Goal: Task Accomplishment & Management: Manage account settings

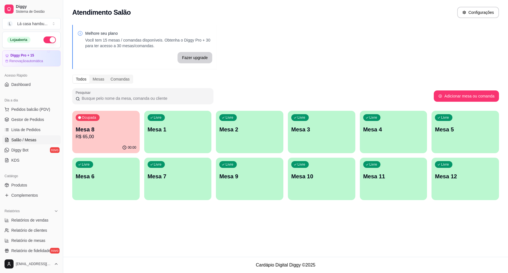
scroll to position [71, 0]
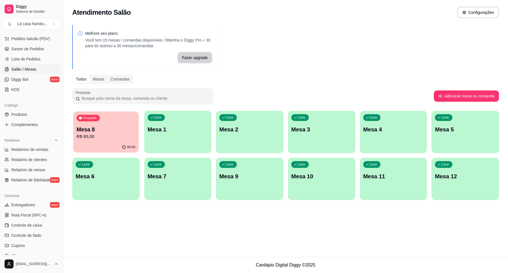
click at [104, 122] on div "Ocupada Mesa 8 R$ 65,00" at bounding box center [105, 126] width 65 height 30
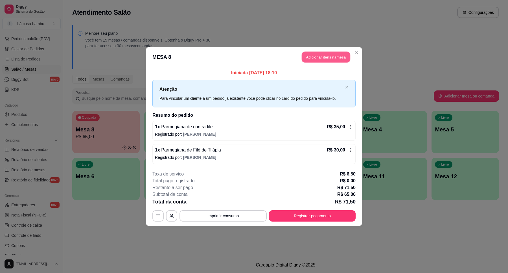
click at [346, 57] on button "Adicionar itens na mesa" at bounding box center [326, 57] width 49 height 11
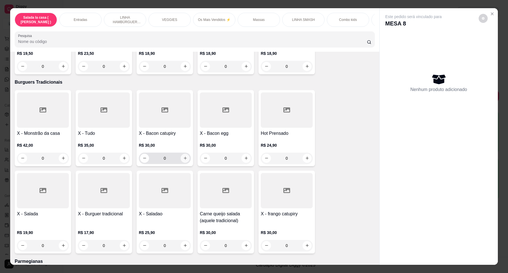
scroll to position [1622, 0]
click at [61, 242] on icon "increase-product-quantity" at bounding box center [63, 244] width 4 height 4
type input "1"
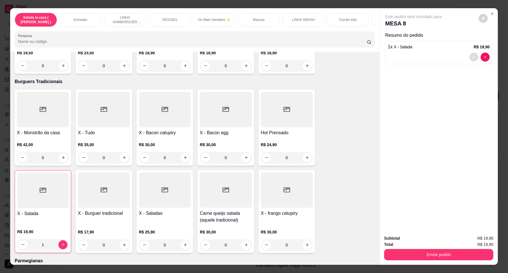
click at [473, 57] on button "decrease-product-quantity" at bounding box center [473, 56] width 9 height 9
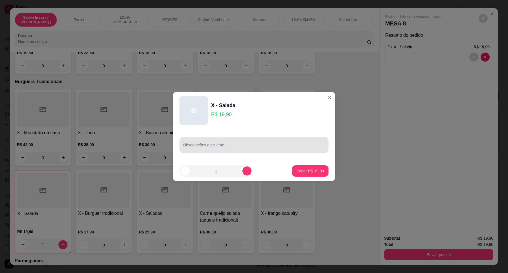
click at [225, 150] on div at bounding box center [254, 144] width 142 height 11
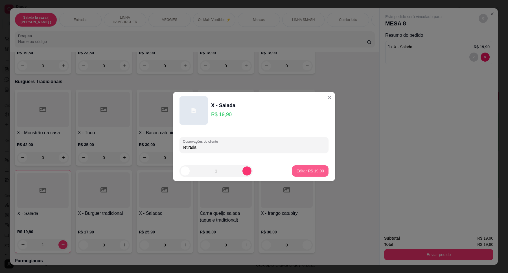
type input "retirada"
click at [303, 167] on button "Editar R$ 19,90" at bounding box center [310, 170] width 36 height 11
type input "0"
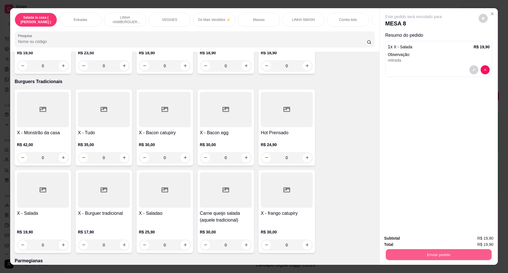
click at [450, 258] on button "Enviar pedido" at bounding box center [439, 254] width 106 height 11
click at [479, 243] on button "Enviar pedido" at bounding box center [477, 240] width 31 height 10
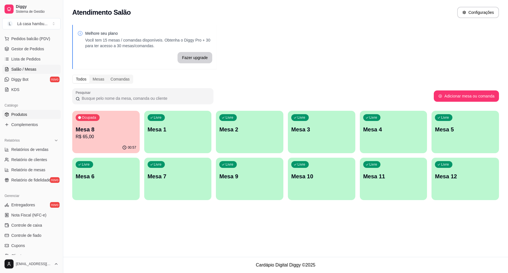
click at [28, 114] on link "Produtos" at bounding box center [31, 114] width 58 height 9
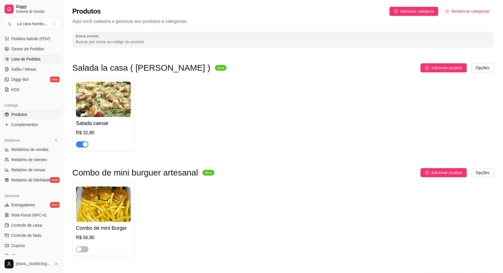
click at [24, 57] on span "Lista de Pedidos" at bounding box center [25, 59] width 29 height 6
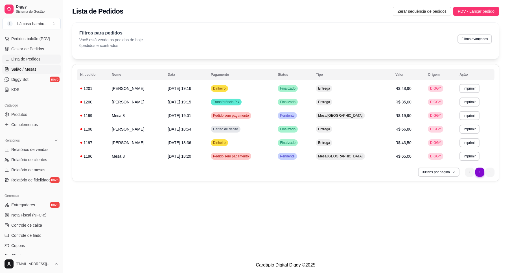
click at [30, 72] on link "Salão / Mesas" at bounding box center [31, 69] width 58 height 9
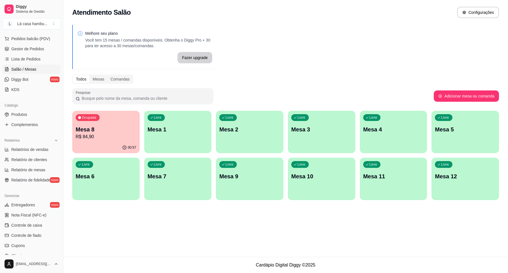
click at [100, 130] on p "Mesa 8" at bounding box center [106, 129] width 61 height 8
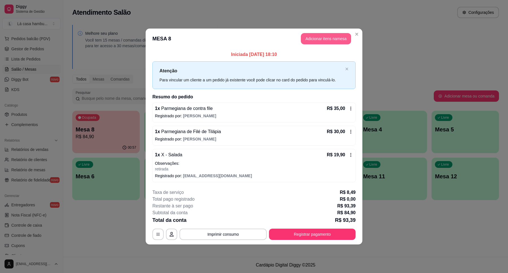
click at [324, 33] on button "Adicionar itens na mesa" at bounding box center [326, 38] width 50 height 11
click at [328, 41] on button "Adicionar itens na mesa" at bounding box center [326, 38] width 49 height 11
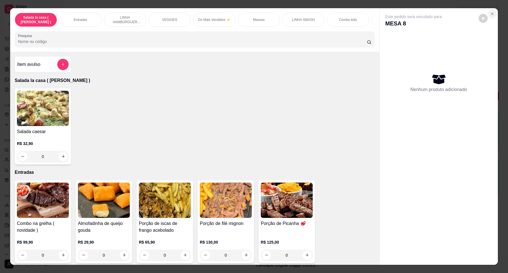
click at [490, 12] on icon "Close" at bounding box center [492, 14] width 5 height 5
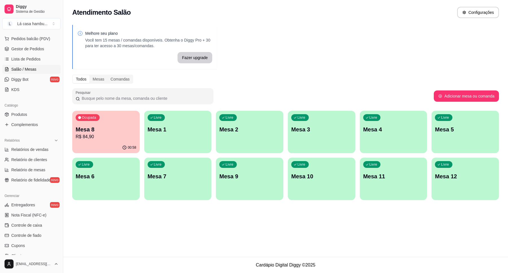
click at [23, 66] on span "Salão / Mesas" at bounding box center [23, 69] width 25 height 6
click at [119, 124] on div "Ocupada Mesa 8 R$ 84,90" at bounding box center [105, 126] width 67 height 31
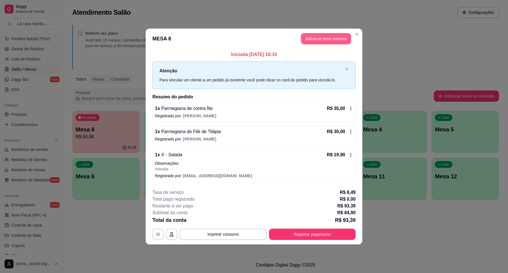
click at [320, 42] on button "Adicionar itens na mesa" at bounding box center [326, 38] width 50 height 11
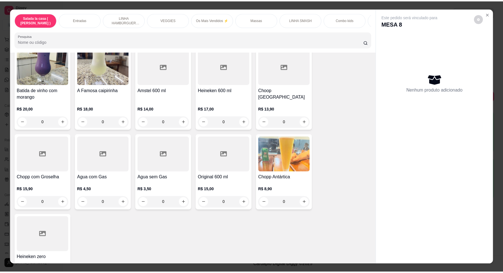
scroll to position [2326, 0]
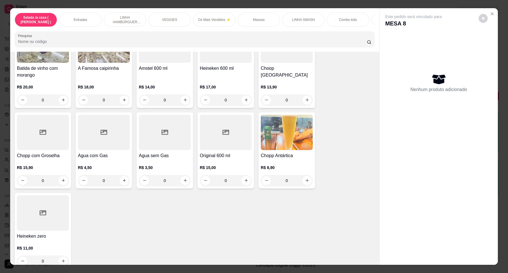
click at [121, 176] on button "increase-product-quantity" at bounding box center [124, 180] width 9 height 9
type input "1"
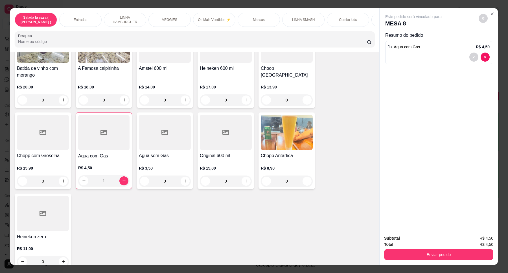
click at [402, 246] on div "Total R$ 4,50" at bounding box center [438, 244] width 109 height 6
click at [404, 257] on button "Enviar pedido" at bounding box center [438, 254] width 109 height 11
click at [481, 236] on button "Enviar pedido" at bounding box center [478, 240] width 32 height 11
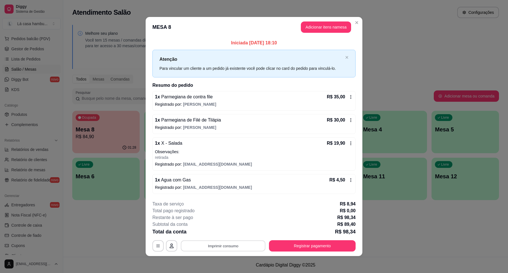
click at [239, 247] on button "Imprimir consumo" at bounding box center [223, 245] width 85 height 11
click at [232, 236] on button "IMPRESSORA" at bounding box center [222, 232] width 40 height 9
click at [294, 243] on button "Registrar pagamento" at bounding box center [312, 245] width 87 height 11
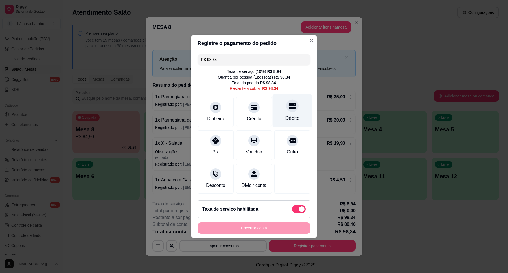
click at [288, 114] on div "Débito" at bounding box center [292, 117] width 14 height 7
type input "R$ 0,00"
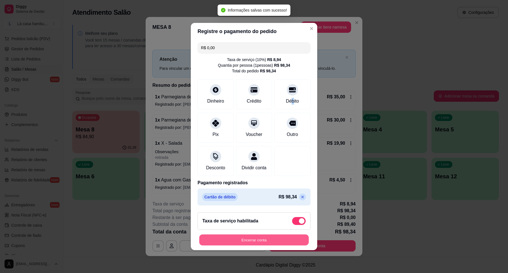
click at [274, 241] on button "Encerrar conta" at bounding box center [253, 239] width 109 height 11
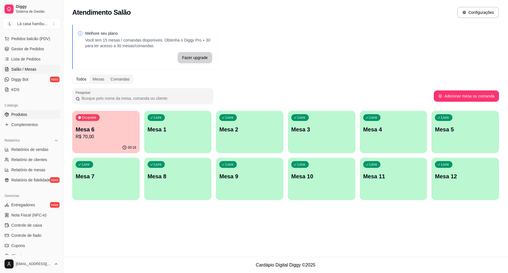
click at [32, 117] on link "Produtos" at bounding box center [31, 114] width 58 height 9
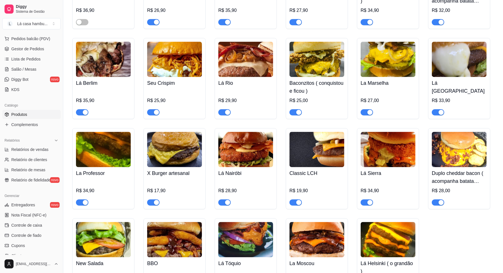
scroll to position [1023, 0]
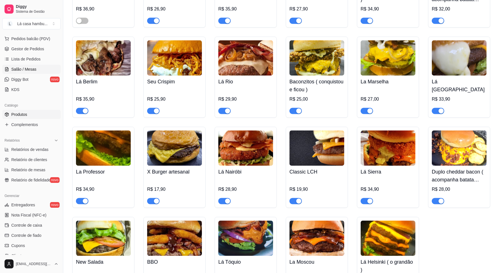
click at [27, 70] on span "Salão / Mesas" at bounding box center [23, 69] width 25 height 6
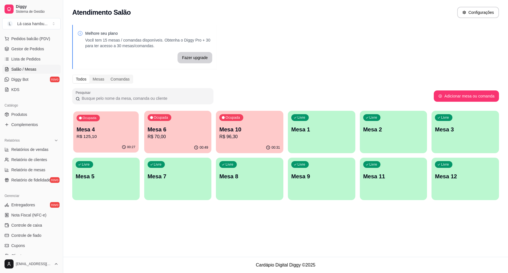
click at [107, 142] on div "00:27" at bounding box center [105, 147] width 65 height 11
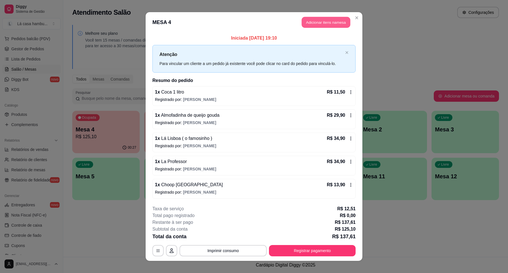
click at [309, 26] on button "Adicionar itens na mesa" at bounding box center [326, 22] width 49 height 11
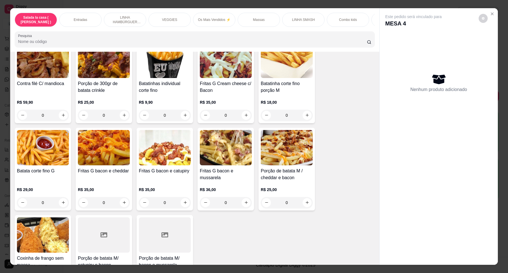
scroll to position [282, 0]
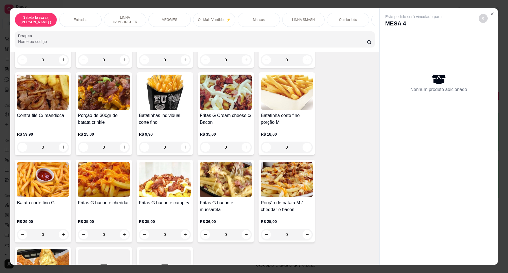
click at [246, 152] on button "increase-product-quantity" at bounding box center [246, 146] width 9 height 9
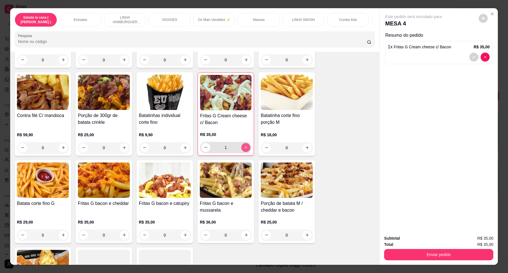
type input "1"
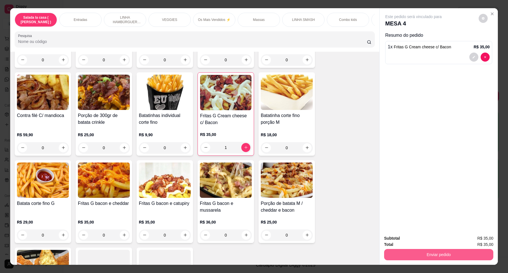
click at [430, 255] on button "Enviar pedido" at bounding box center [438, 254] width 109 height 11
click at [480, 243] on button "Enviar pedido" at bounding box center [478, 240] width 32 height 11
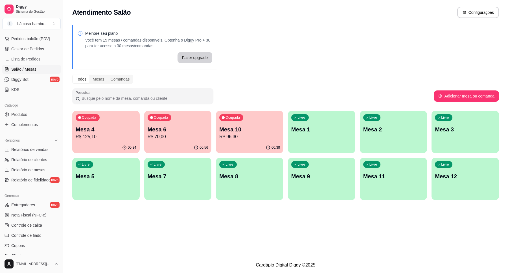
click at [263, 129] on p "Mesa 10" at bounding box center [249, 129] width 61 height 8
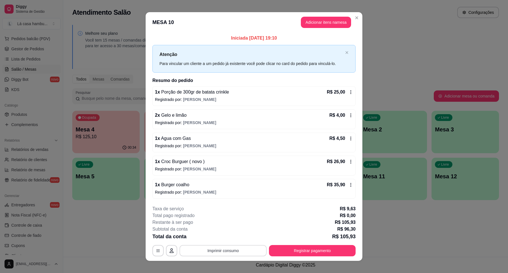
click at [218, 252] on button "Imprimir consumo" at bounding box center [222, 250] width 87 height 11
click at [217, 236] on button "IMPRESSORA" at bounding box center [222, 237] width 40 height 9
click at [290, 251] on button "Registrar pagamento" at bounding box center [312, 250] width 87 height 11
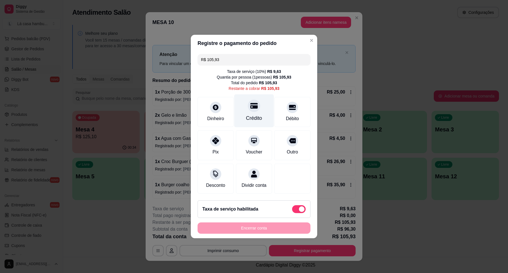
click at [253, 110] on div "Crédito" at bounding box center [254, 110] width 40 height 33
type input "R$ 0,00"
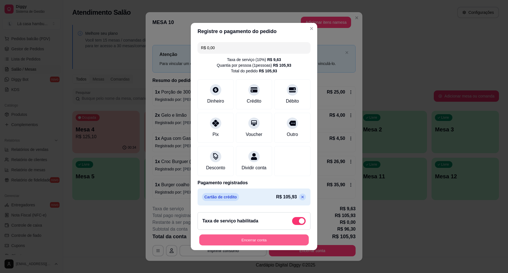
click at [257, 241] on button "Encerrar conta" at bounding box center [253, 239] width 109 height 11
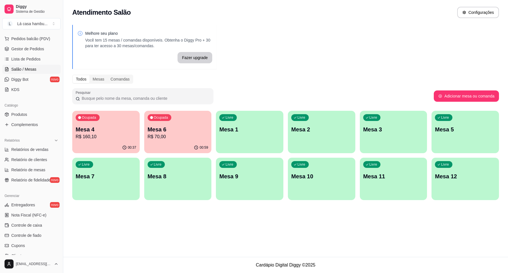
click at [97, 133] on p "R$ 160,10" at bounding box center [106, 136] width 61 height 7
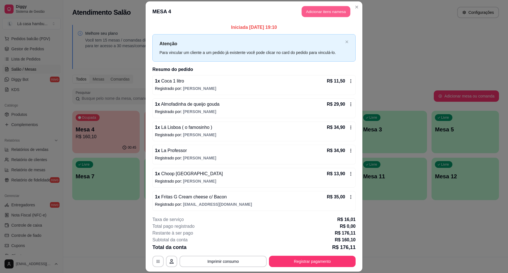
click at [337, 11] on button "Adicionar itens na mesa" at bounding box center [326, 11] width 49 height 11
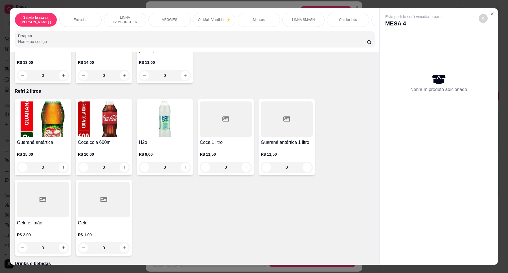
scroll to position [2081, 0]
click at [244, 164] on icon "increase-product-quantity" at bounding box center [246, 166] width 4 height 4
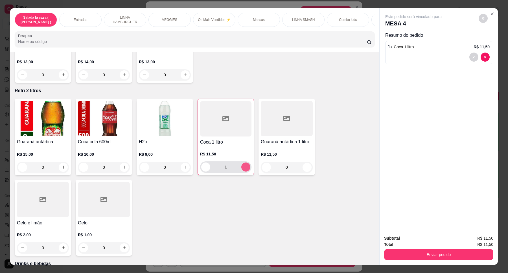
type input "1"
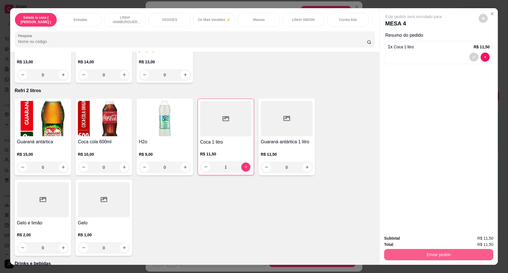
click at [450, 253] on button "Enviar pedido" at bounding box center [438, 254] width 109 height 11
click at [478, 240] on button "Enviar pedido" at bounding box center [478, 240] width 32 height 11
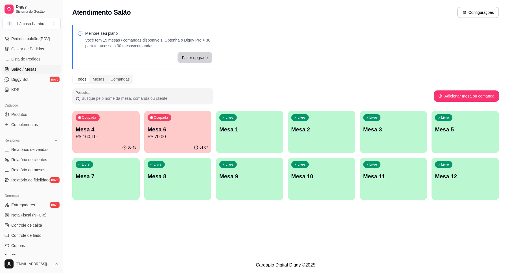
click at [185, 132] on p "Mesa 6" at bounding box center [178, 129] width 61 height 8
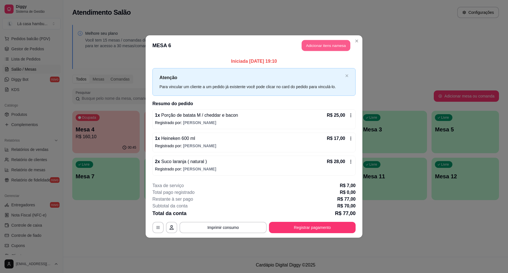
click at [318, 43] on button "Adicionar itens na mesa" at bounding box center [326, 45] width 49 height 11
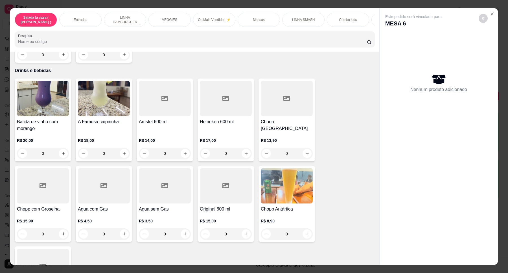
scroll to position [2256, 0]
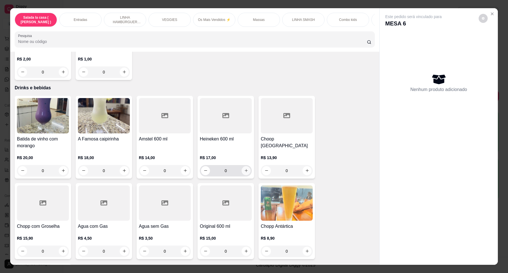
click at [244, 168] on icon "increase-product-quantity" at bounding box center [246, 170] width 4 height 4
type input "1"
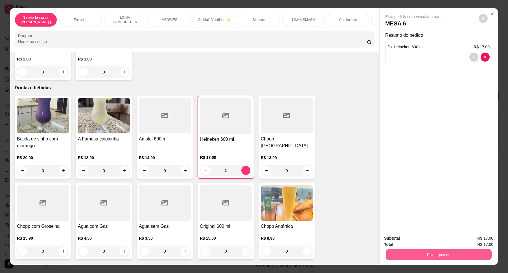
click at [449, 253] on button "Enviar pedido" at bounding box center [439, 254] width 106 height 11
click at [475, 241] on button "Enviar pedido" at bounding box center [478, 240] width 32 height 11
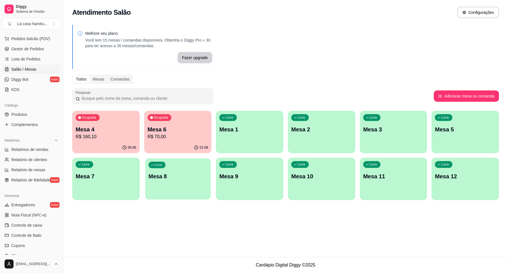
click at [181, 176] on p "Mesa 8" at bounding box center [177, 176] width 59 height 8
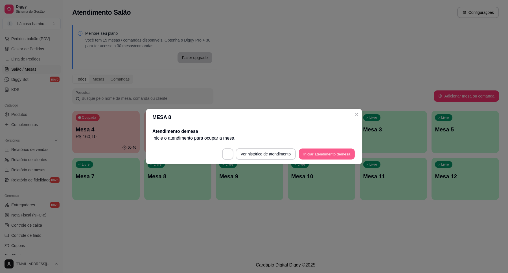
click at [324, 156] on button "Iniciar atendimento de mesa" at bounding box center [327, 153] width 56 height 11
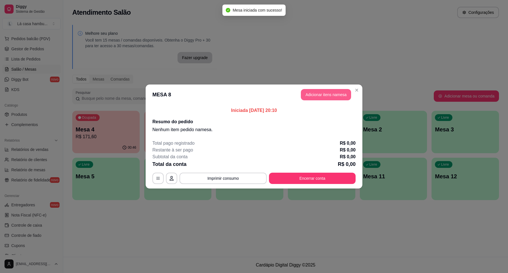
click at [333, 93] on button "Adicionar itens na mesa" at bounding box center [326, 94] width 50 height 11
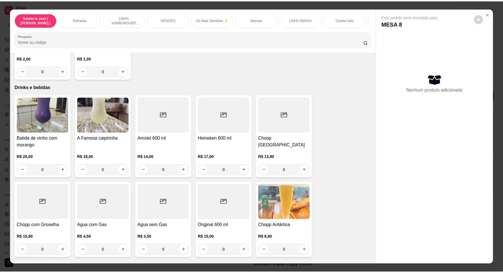
scroll to position [2257, 0]
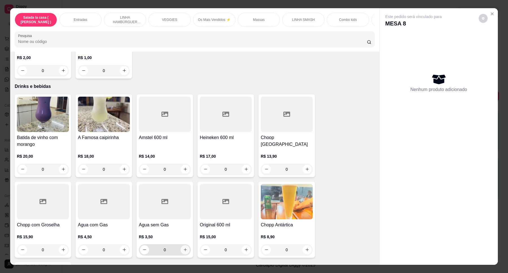
click at [183, 245] on button "increase-product-quantity" at bounding box center [185, 249] width 9 height 9
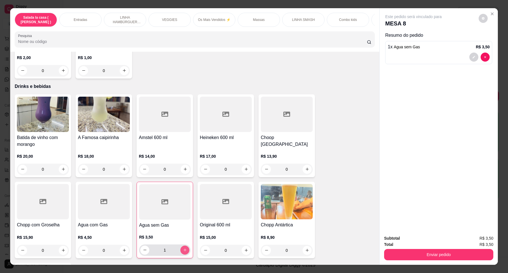
type input "1"
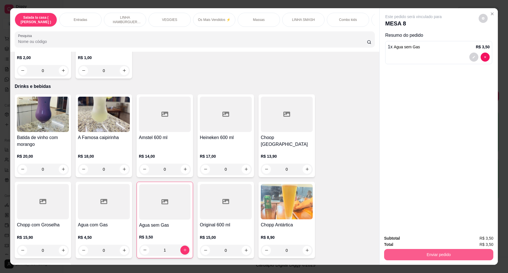
click at [462, 255] on button "Enviar pedido" at bounding box center [438, 254] width 109 height 11
click at [476, 242] on button "Enviar pedido" at bounding box center [478, 240] width 32 height 11
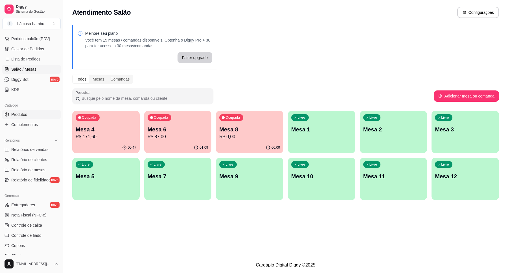
click at [14, 116] on span "Produtos" at bounding box center [19, 114] width 16 height 6
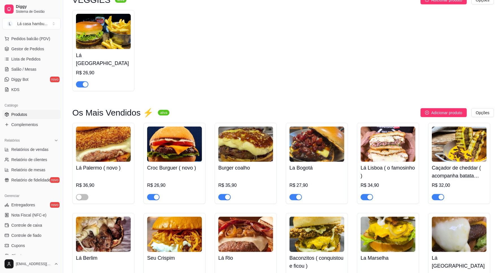
scroll to position [882, 0]
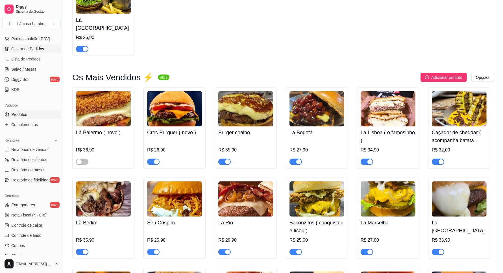
click at [27, 46] on span "Gestor de Pedidos" at bounding box center [27, 49] width 33 height 6
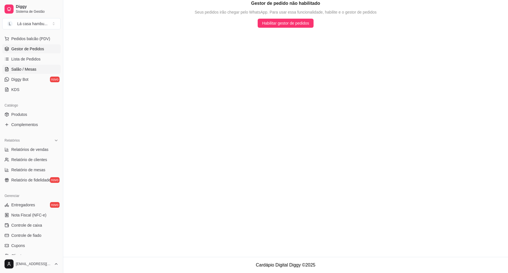
click at [20, 67] on span "Salão / Mesas" at bounding box center [23, 69] width 25 height 6
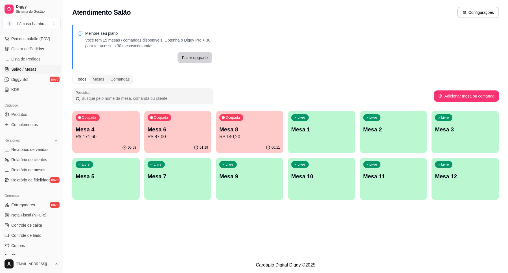
click at [122, 134] on p "R$ 171,60" at bounding box center [106, 136] width 61 height 7
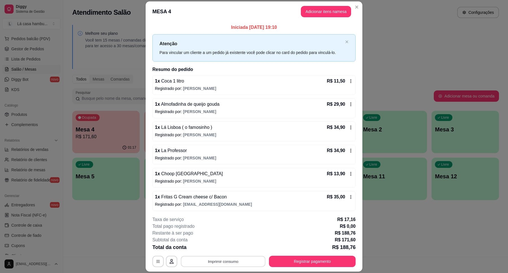
click at [222, 259] on button "Imprimir consumo" at bounding box center [223, 261] width 85 height 11
click at [229, 247] on button "IMPRESSORA" at bounding box center [222, 247] width 41 height 9
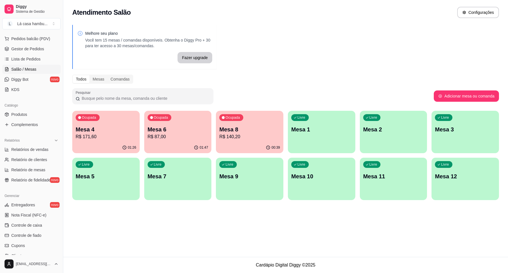
click at [244, 128] on p "Mesa 8" at bounding box center [249, 129] width 61 height 8
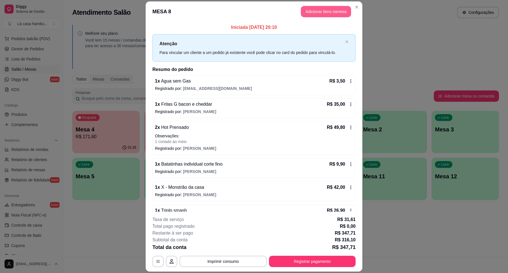
click at [333, 11] on button "Adicionar itens na mesa" at bounding box center [326, 11] width 50 height 11
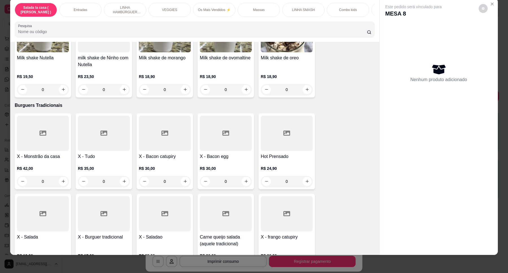
scroll to position [1586, 0]
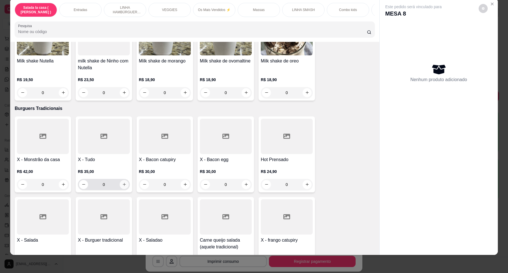
click at [124, 180] on button "increase-product-quantity" at bounding box center [124, 184] width 9 height 9
type input "1"
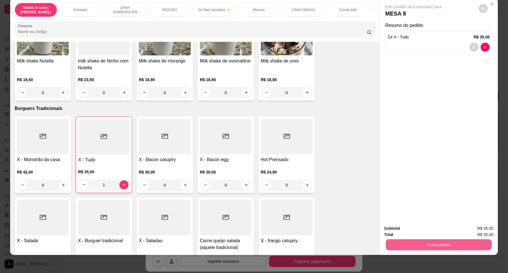
click at [433, 246] on button "Enviar pedido" at bounding box center [439, 244] width 106 height 11
click at [473, 231] on button "Enviar pedido" at bounding box center [477, 230] width 31 height 10
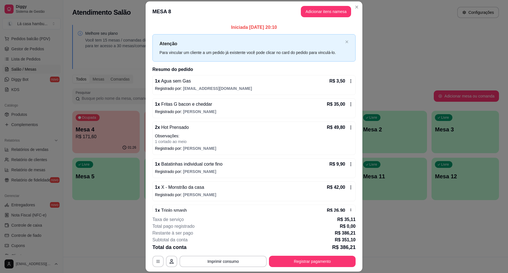
click at [353, 12] on header "MESA 8 Adicionar itens na mesa" at bounding box center [254, 11] width 217 height 20
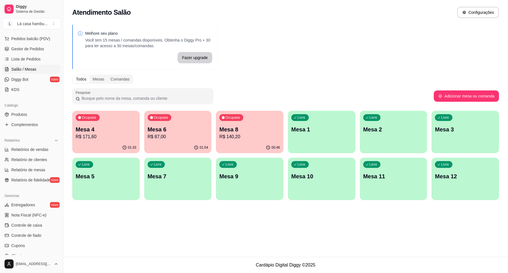
click at [113, 139] on p "R$ 171,60" at bounding box center [106, 136] width 61 height 7
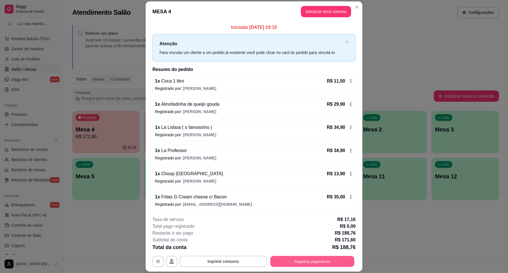
click at [334, 260] on button "Registrar pagamento" at bounding box center [312, 261] width 84 height 11
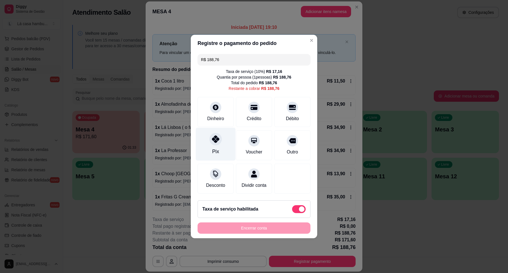
click at [223, 142] on div "Pix" at bounding box center [216, 144] width 40 height 33
type input "R$ 0,00"
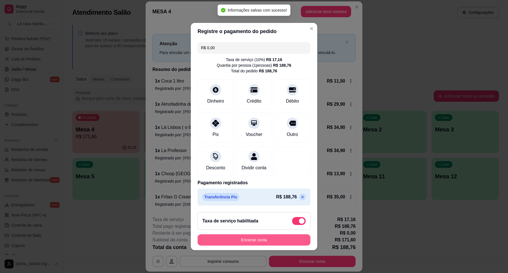
click at [260, 243] on button "Encerrar conta" at bounding box center [254, 239] width 113 height 11
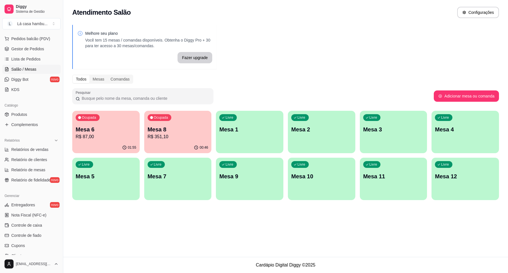
click at [105, 140] on div "Ocupada Mesa 6 R$ 87,00" at bounding box center [105, 126] width 67 height 31
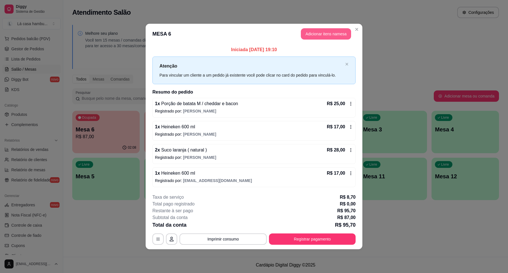
click at [328, 34] on button "Adicionar itens na mesa" at bounding box center [326, 33] width 50 height 11
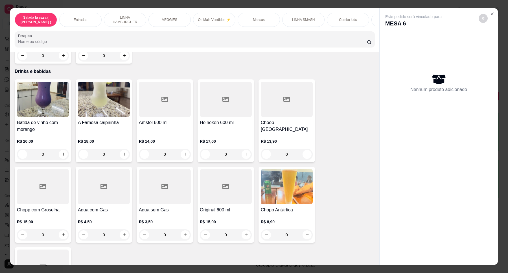
scroll to position [2256, 0]
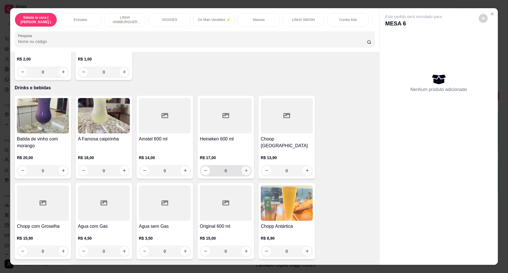
click at [245, 168] on icon "increase-product-quantity" at bounding box center [246, 170] width 4 height 4
type input "1"
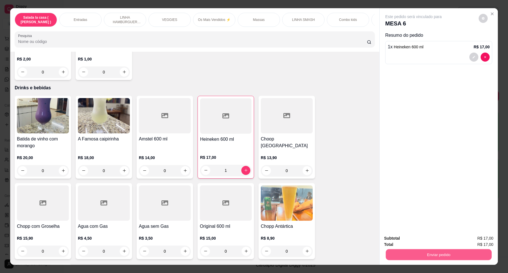
click at [449, 258] on button "Enviar pedido" at bounding box center [439, 254] width 106 height 11
click at [482, 238] on button "Enviar pedido" at bounding box center [478, 240] width 32 height 11
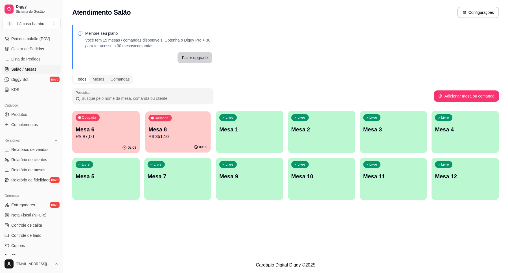
click at [168, 124] on div "Ocupada Mesa 8 R$ 351,10" at bounding box center [177, 126] width 65 height 30
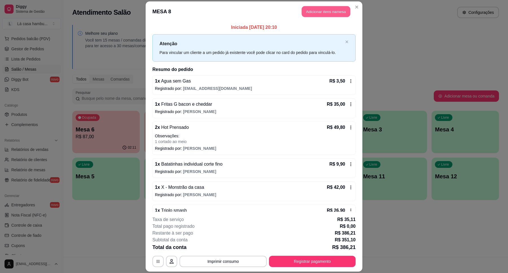
click at [320, 9] on button "Adicionar itens na mesa" at bounding box center [326, 11] width 49 height 11
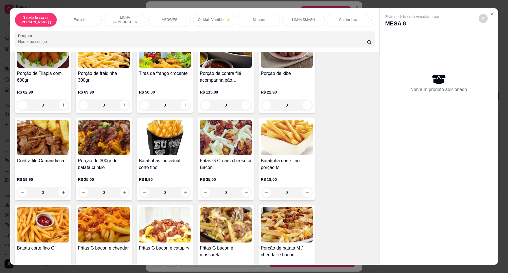
scroll to position [247, 0]
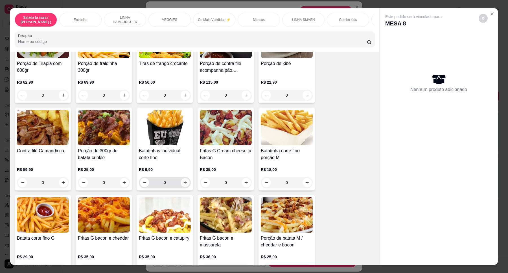
click at [186, 187] on button "increase-product-quantity" at bounding box center [185, 182] width 9 height 9
type input "1"
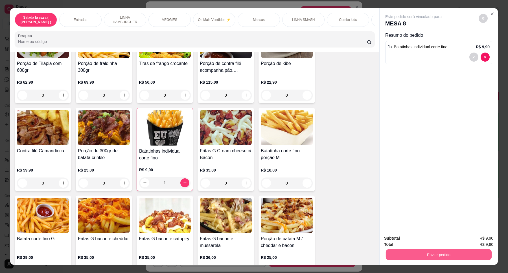
click at [424, 255] on button "Enviar pedido" at bounding box center [439, 254] width 106 height 11
click at [487, 242] on button "Enviar pedido" at bounding box center [477, 240] width 31 height 10
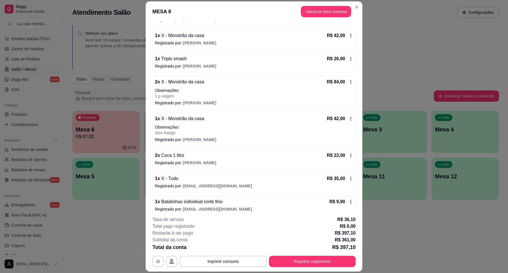
scroll to position [159, 0]
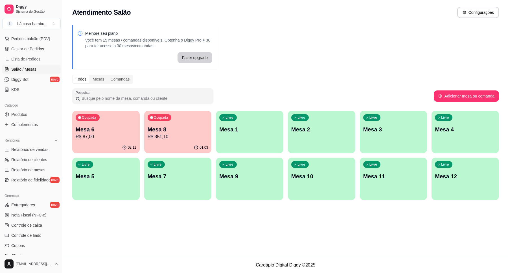
click at [140, 143] on div "02:11" at bounding box center [105, 147] width 67 height 11
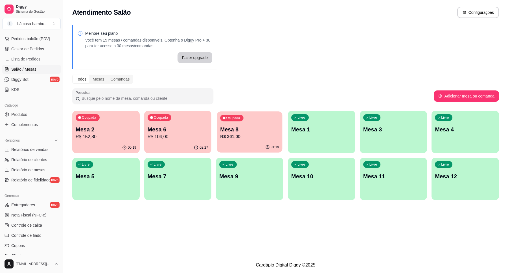
click at [256, 133] on p "R$ 361,00" at bounding box center [249, 136] width 59 height 6
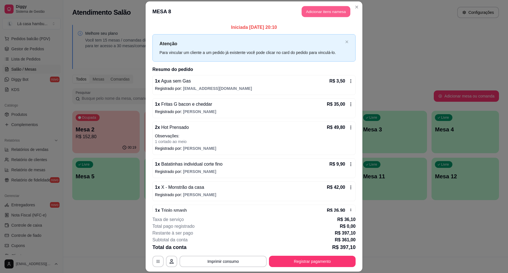
click at [319, 7] on button "Adicionar itens na mesa" at bounding box center [326, 11] width 49 height 11
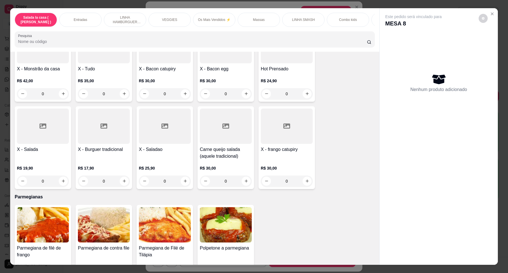
scroll to position [1658, 0]
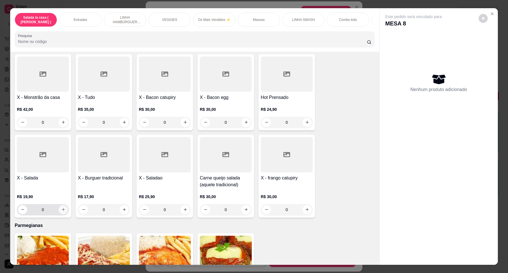
click at [61, 207] on icon "increase-product-quantity" at bounding box center [63, 209] width 4 height 4
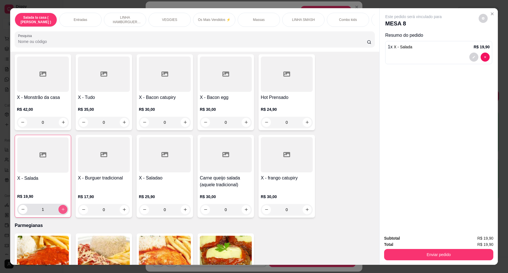
type input "1"
click at [469, 56] on button "decrease-product-quantity" at bounding box center [473, 56] width 9 height 9
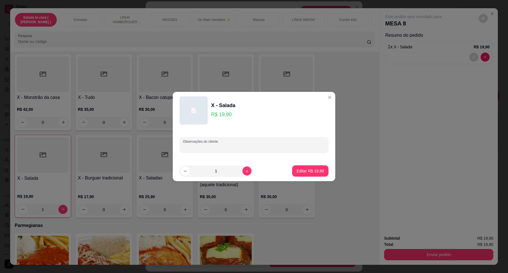
click at [186, 145] on input "Observações do cliente" at bounding box center [254, 147] width 142 height 6
type input "sem molho sem salada"
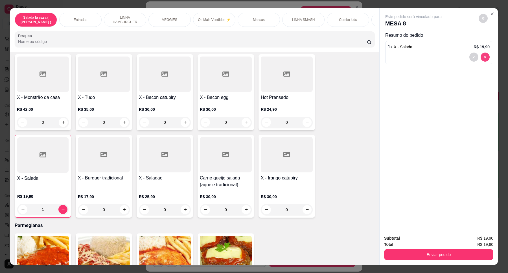
type input "0"
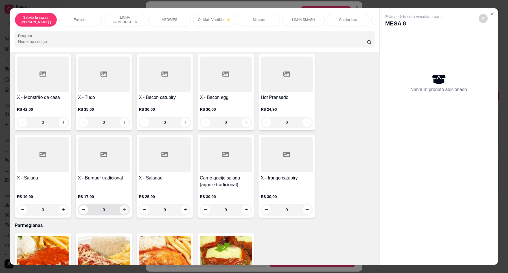
click at [123, 207] on icon "increase-product-quantity" at bounding box center [124, 209] width 4 height 4
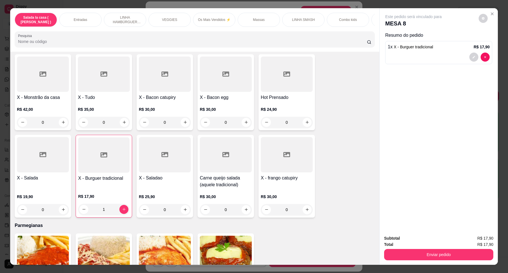
click at [95, 175] on h4 "X - Burguer tradicional" at bounding box center [103, 178] width 51 height 7
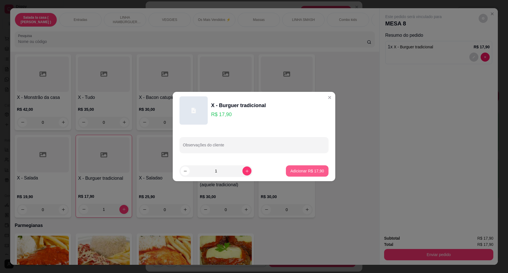
click at [299, 170] on p "Adicionar R$ 17,90" at bounding box center [307, 171] width 34 height 6
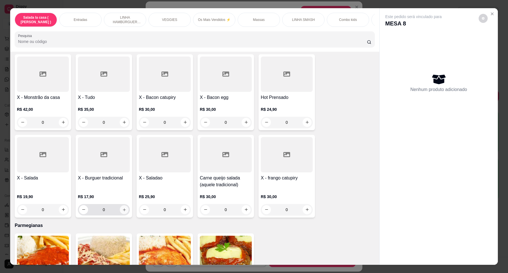
click at [123, 207] on icon "increase-product-quantity" at bounding box center [124, 209] width 4 height 4
type input "1"
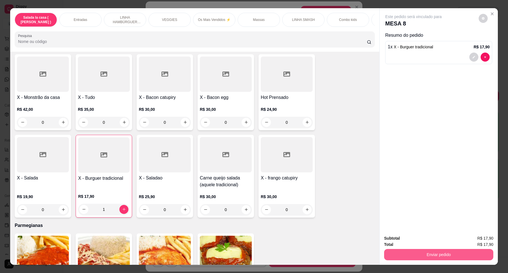
click at [441, 251] on button "Enviar pedido" at bounding box center [438, 254] width 109 height 11
click at [490, 243] on button "Enviar pedido" at bounding box center [478, 240] width 32 height 11
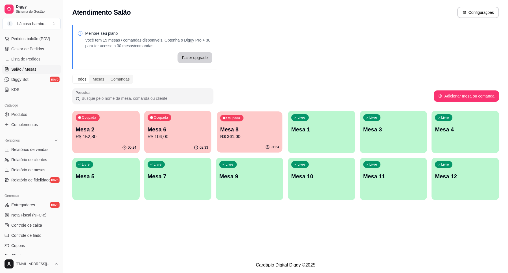
click at [271, 126] on p "Mesa 8" at bounding box center [249, 130] width 59 height 8
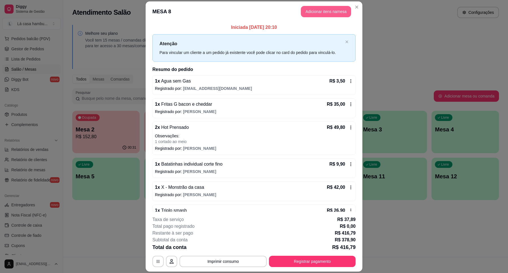
click at [340, 11] on button "Adicionar itens na mesa" at bounding box center [326, 11] width 50 height 11
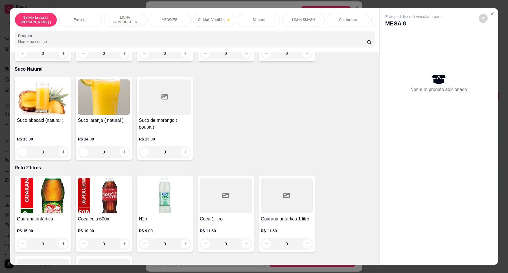
scroll to position [2010, 0]
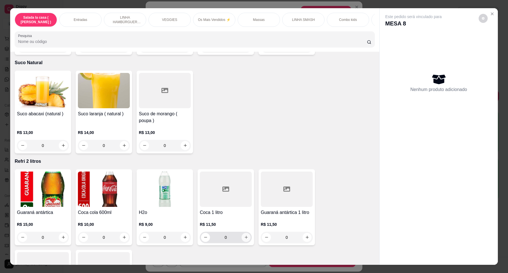
click at [244, 235] on icon "increase-product-quantity" at bounding box center [246, 237] width 4 height 4
type input "1"
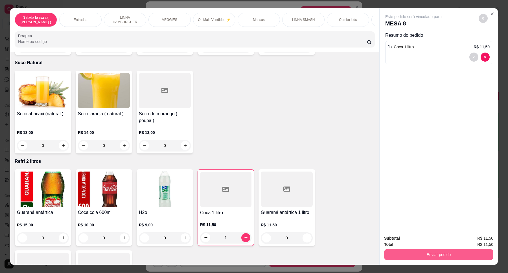
click at [440, 256] on button "Enviar pedido" at bounding box center [438, 254] width 109 height 11
click at [479, 235] on button "Enviar pedido" at bounding box center [478, 240] width 32 height 11
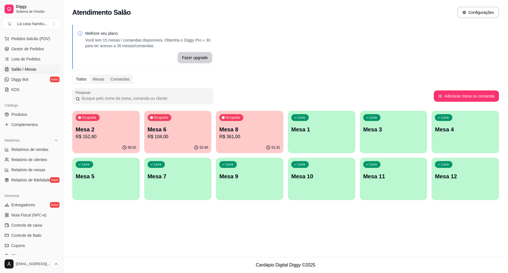
click at [191, 135] on p "R$ 104,00" at bounding box center [178, 136] width 61 height 7
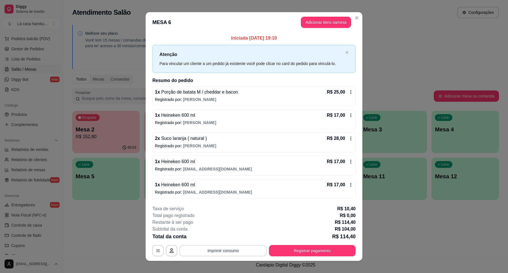
click at [229, 251] on button "Imprimir consumo" at bounding box center [222, 250] width 87 height 11
click at [221, 236] on button "IMPRESSORA" at bounding box center [222, 237] width 40 height 9
click at [331, 21] on button "Adicionar itens na mesa" at bounding box center [326, 22] width 49 height 11
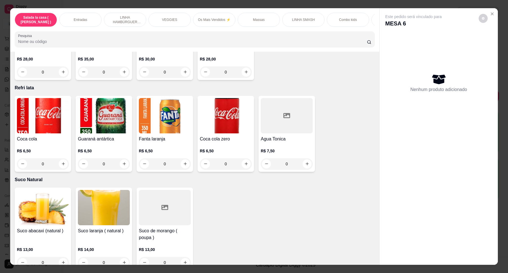
scroll to position [1869, 0]
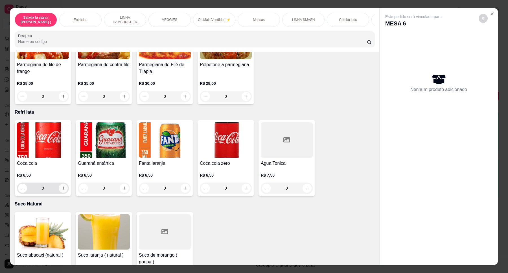
click at [63, 183] on button "increase-product-quantity" at bounding box center [63, 187] width 9 height 9
type input "1"
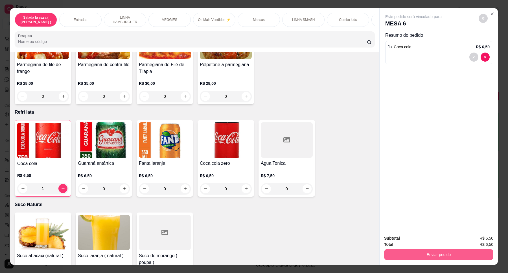
click at [446, 257] on button "Enviar pedido" at bounding box center [438, 254] width 109 height 11
click at [473, 238] on button "Enviar pedido" at bounding box center [478, 240] width 32 height 11
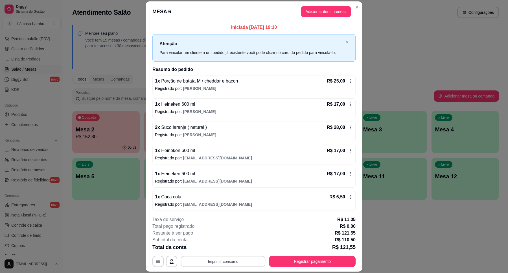
click at [212, 264] on button "Imprimir consumo" at bounding box center [223, 261] width 85 height 11
click at [213, 250] on button "IMPRESSORA" at bounding box center [222, 247] width 41 height 9
click at [213, 250] on div "Escolha a impressora IMPRESSORA" at bounding box center [222, 243] width 47 height 19
click at [312, 263] on button "Registrar pagamento" at bounding box center [312, 261] width 84 height 11
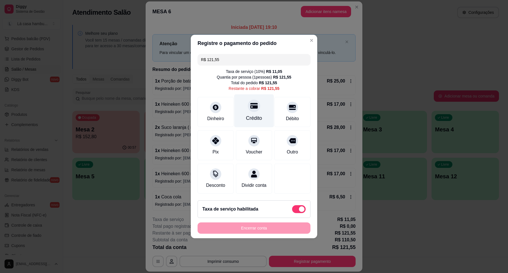
click at [257, 109] on div "Crédito" at bounding box center [254, 110] width 40 height 33
type input "R$ 0,00"
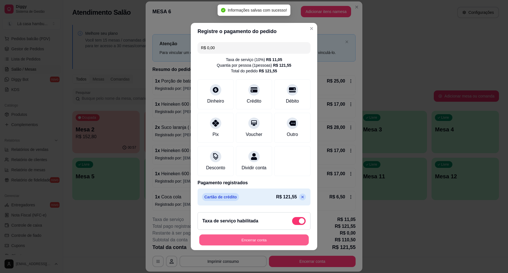
click at [255, 243] on button "Encerrar conta" at bounding box center [253, 239] width 109 height 11
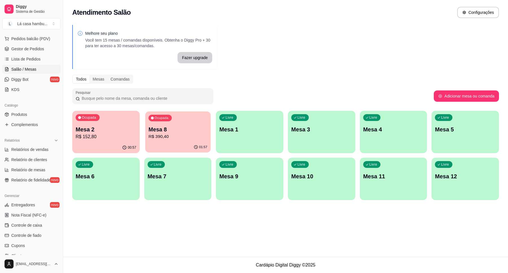
click at [176, 131] on p "Mesa 8" at bounding box center [177, 130] width 59 height 8
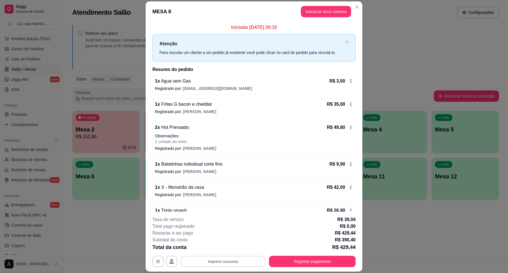
click at [248, 264] on button "Imprimir consumo" at bounding box center [223, 261] width 85 height 11
click at [233, 246] on button "IMPRESSORA" at bounding box center [222, 248] width 41 height 9
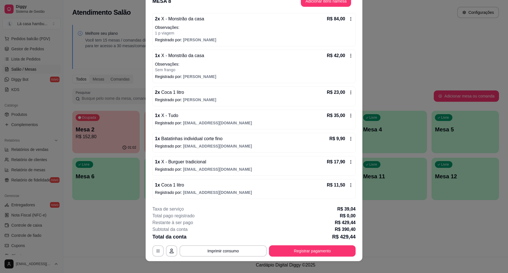
scroll to position [16, 0]
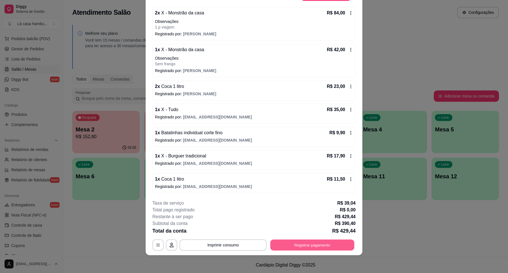
click at [323, 244] on button "Registrar pagamento" at bounding box center [312, 244] width 84 height 11
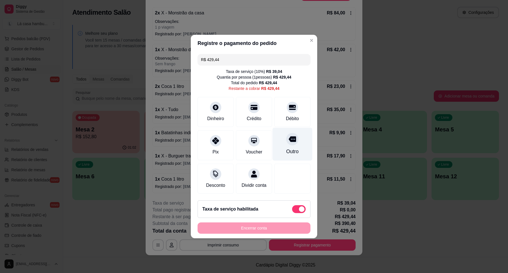
click at [292, 134] on div at bounding box center [292, 139] width 12 height 12
type input "R$ 0,00"
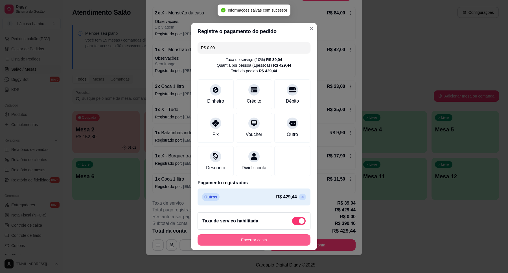
click at [257, 243] on button "Encerrar conta" at bounding box center [254, 239] width 113 height 11
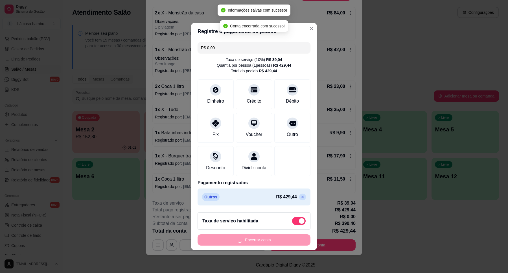
scroll to position [0, 0]
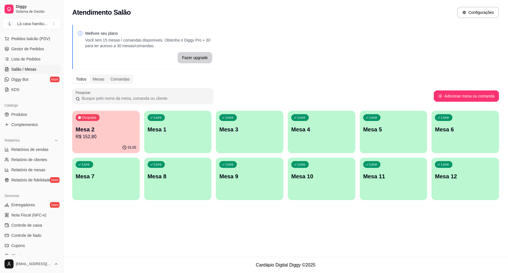
click at [102, 142] on div "01:05" at bounding box center [105, 147] width 67 height 11
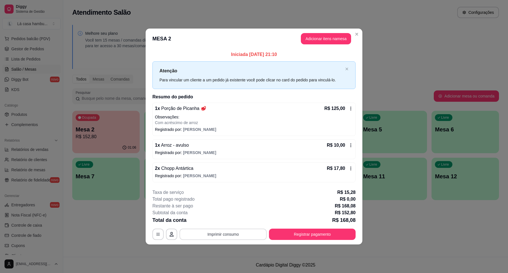
click at [233, 239] on button "Imprimir consumo" at bounding box center [222, 233] width 87 height 11
click at [234, 221] on button "IMPRESSORA" at bounding box center [225, 220] width 40 height 9
click at [322, 37] on button "Adicionar itens na mesa" at bounding box center [326, 38] width 50 height 11
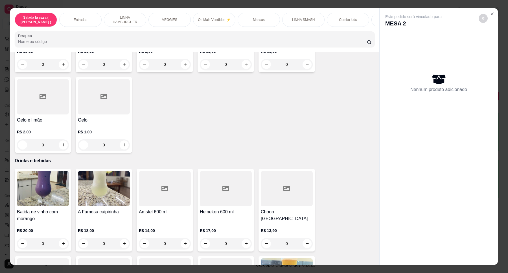
scroll to position [2257, 0]
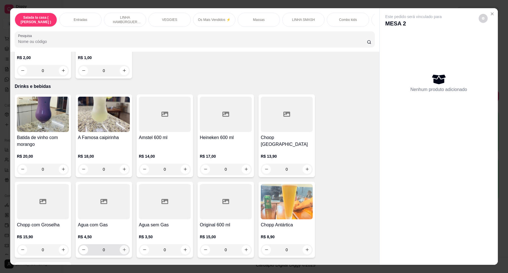
click at [122, 247] on icon "increase-product-quantity" at bounding box center [124, 249] width 4 height 4
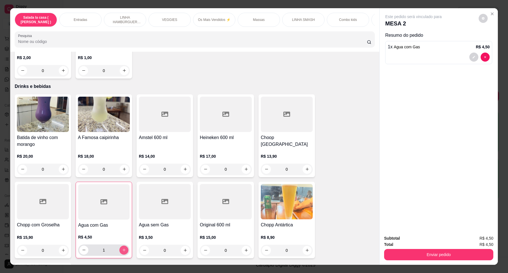
type input "1"
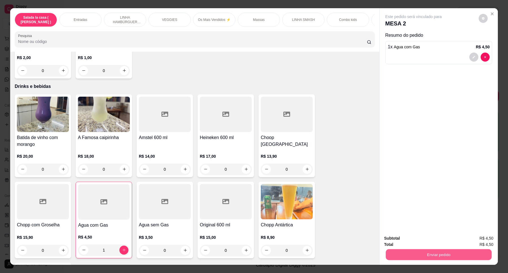
click at [429, 257] on button "Enviar pedido" at bounding box center [439, 254] width 106 height 11
click at [483, 240] on button "Enviar pedido" at bounding box center [477, 240] width 31 height 10
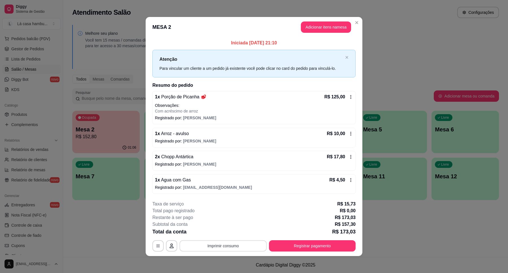
click at [233, 246] on button "Imprimir consumo" at bounding box center [222, 245] width 87 height 11
click at [231, 235] on button "IMPRESSORA" at bounding box center [222, 232] width 41 height 9
click at [313, 244] on button "Registrar pagamento" at bounding box center [312, 245] width 84 height 11
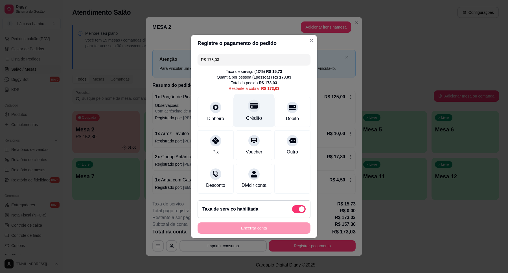
click at [255, 118] on div "Crédito" at bounding box center [254, 117] width 16 height 7
type input "R$ 0,00"
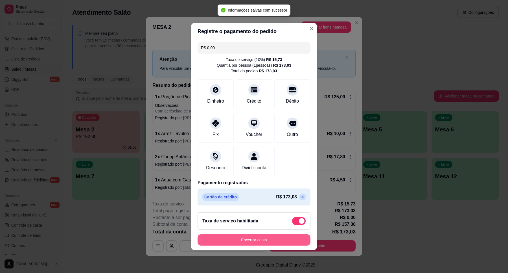
click at [247, 237] on div "Encerrar conta" at bounding box center [254, 239] width 113 height 11
click at [246, 240] on button "Encerrar conta" at bounding box center [254, 239] width 113 height 11
